Goal: Information Seeking & Learning: Learn about a topic

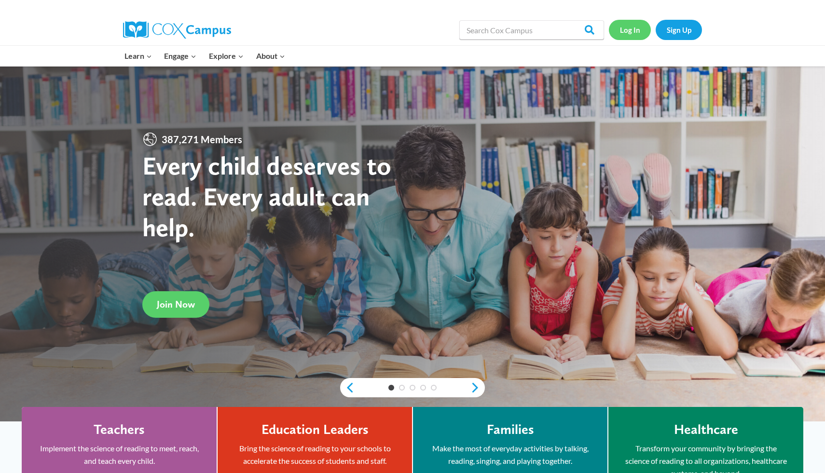
click at [629, 34] on link "Log In" at bounding box center [630, 30] width 42 height 20
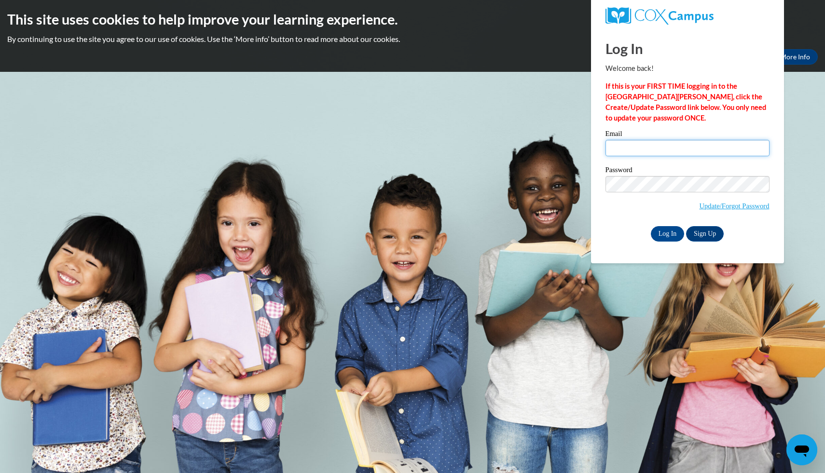
click at [636, 141] on input "Email" at bounding box center [688, 148] width 164 height 16
type input "jrclark5s@semo.edu"
click at [668, 237] on input "Log In" at bounding box center [668, 233] width 34 height 15
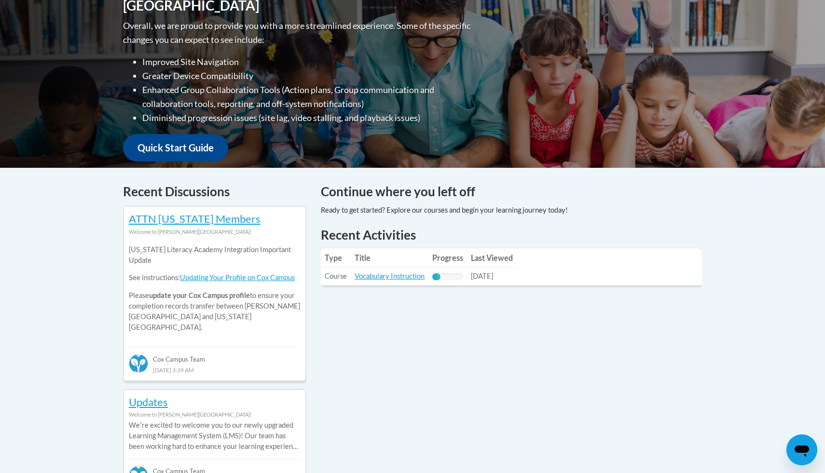
scroll to position [246, 0]
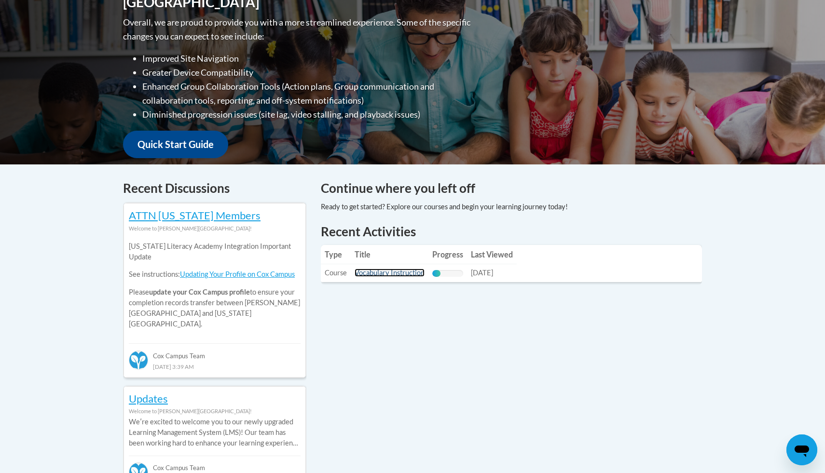
click at [392, 271] on link "Vocabulary Instruction" at bounding box center [390, 273] width 70 height 8
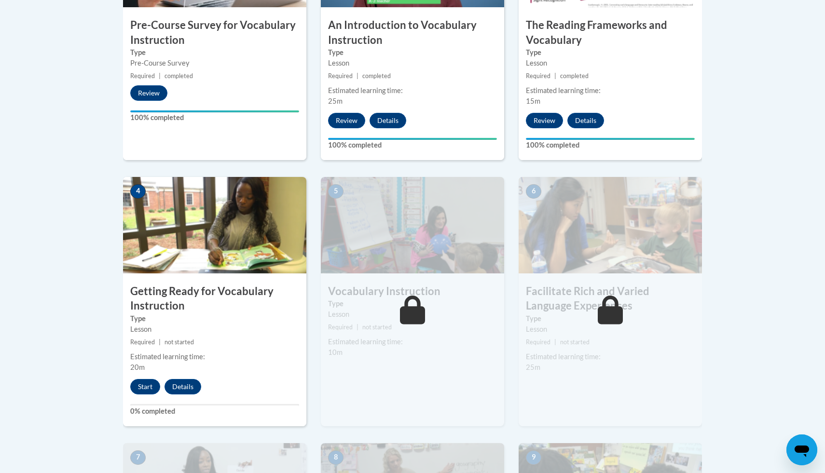
scroll to position [433, 0]
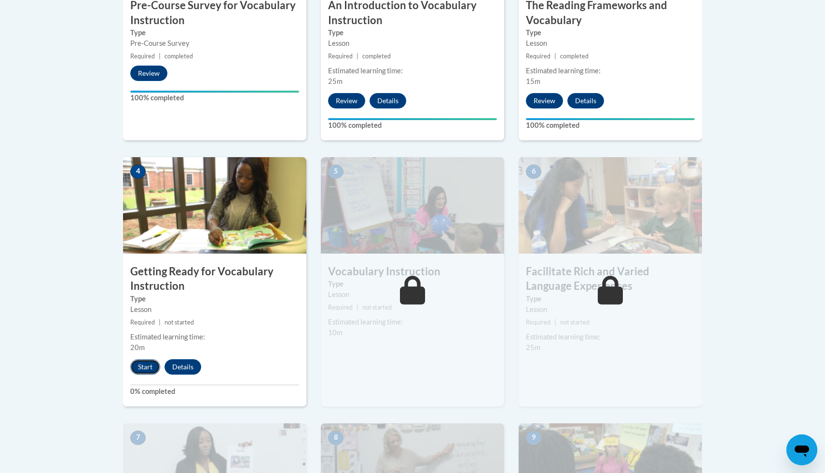
click at [139, 370] on button "Start" at bounding box center [145, 367] width 30 height 15
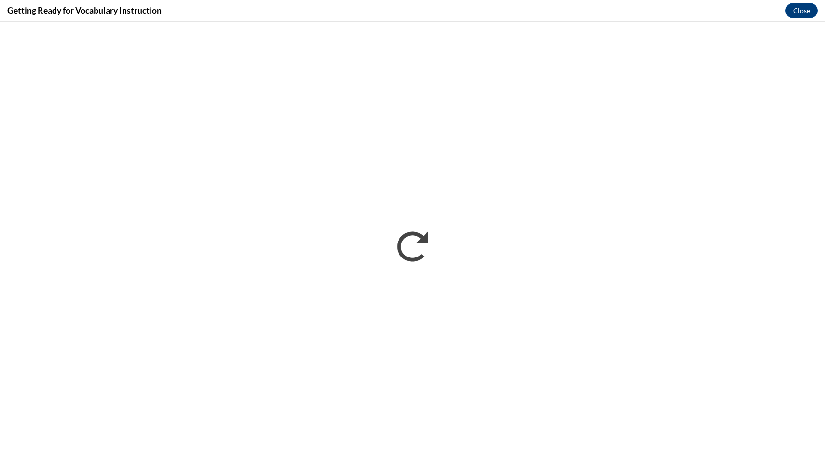
scroll to position [0, 0]
